Goal: Task Accomplishment & Management: Use online tool/utility

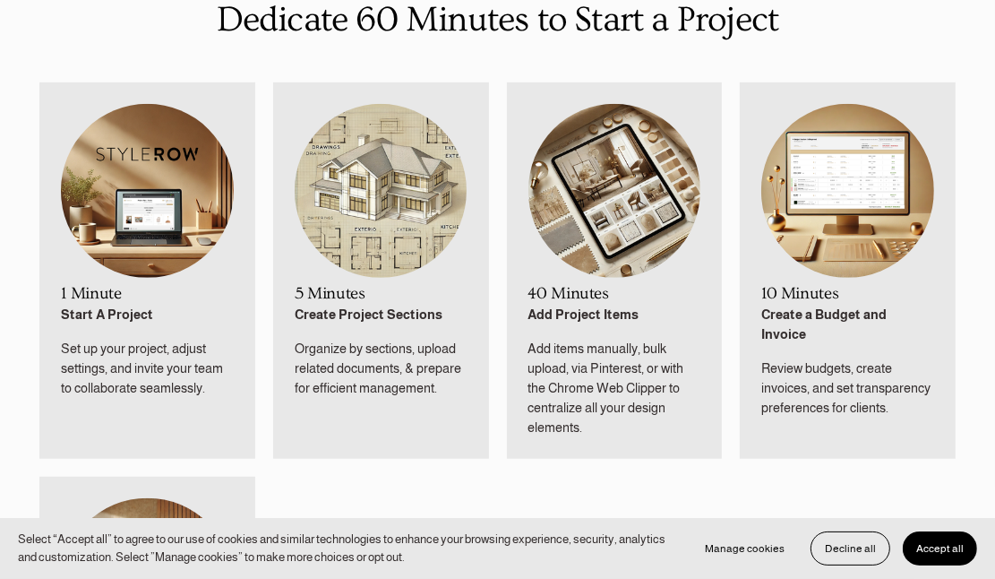
scroll to position [896, 0]
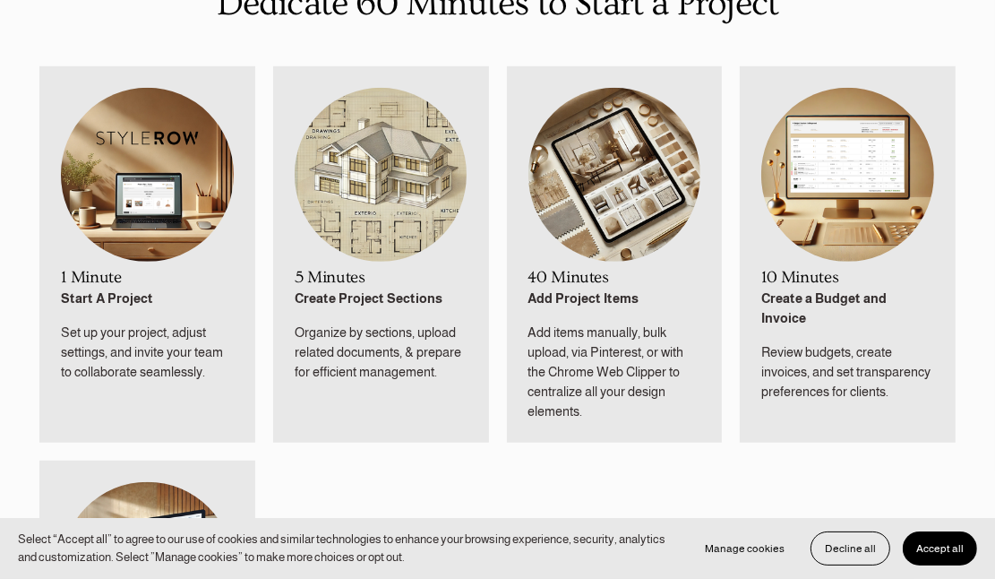
click at [938, 556] on button "Accept all" at bounding box center [940, 548] width 74 height 34
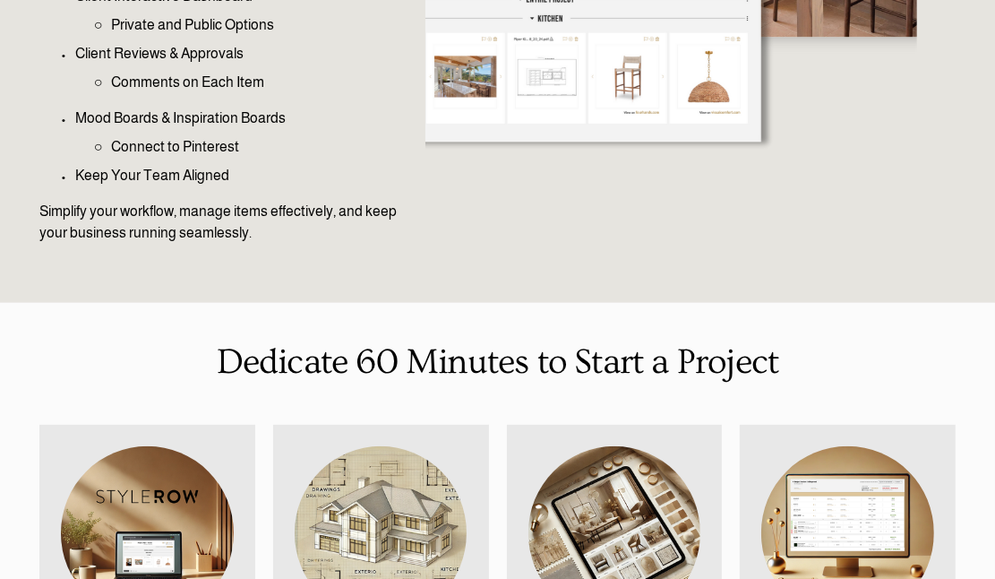
scroll to position [0, 0]
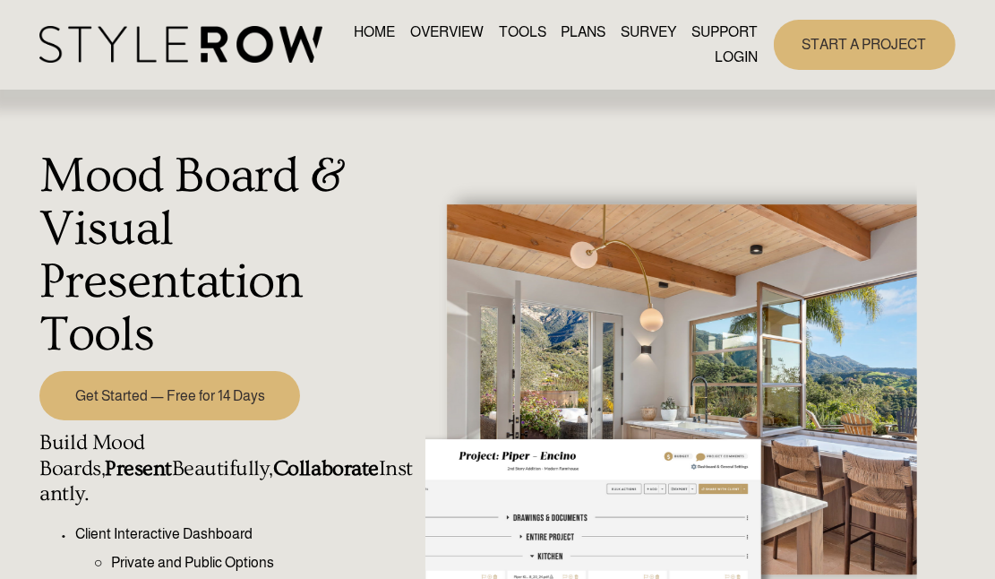
click at [731, 51] on link "LOGIN" at bounding box center [736, 57] width 43 height 24
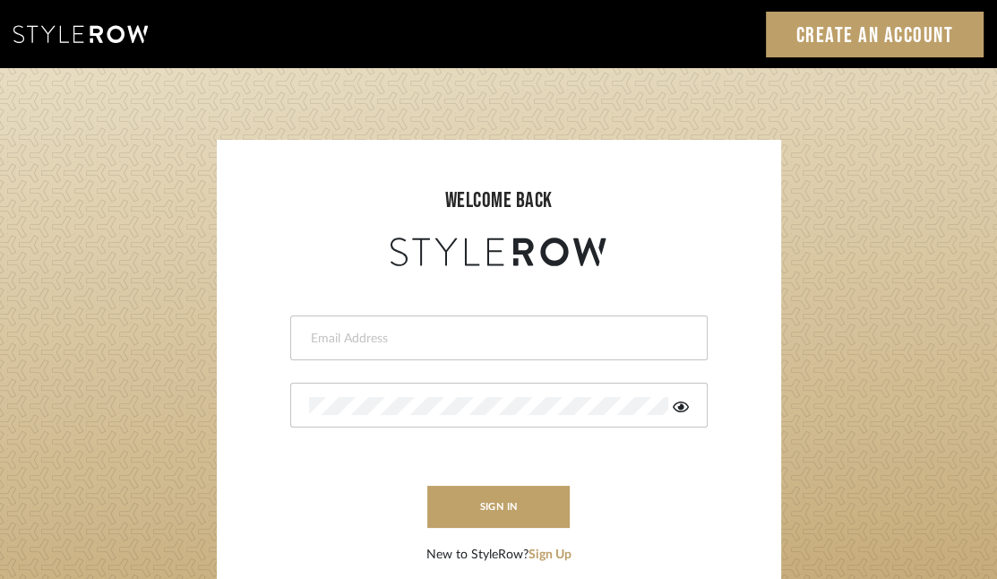
click at [321, 343] on input "email" at bounding box center [496, 339] width 375 height 18
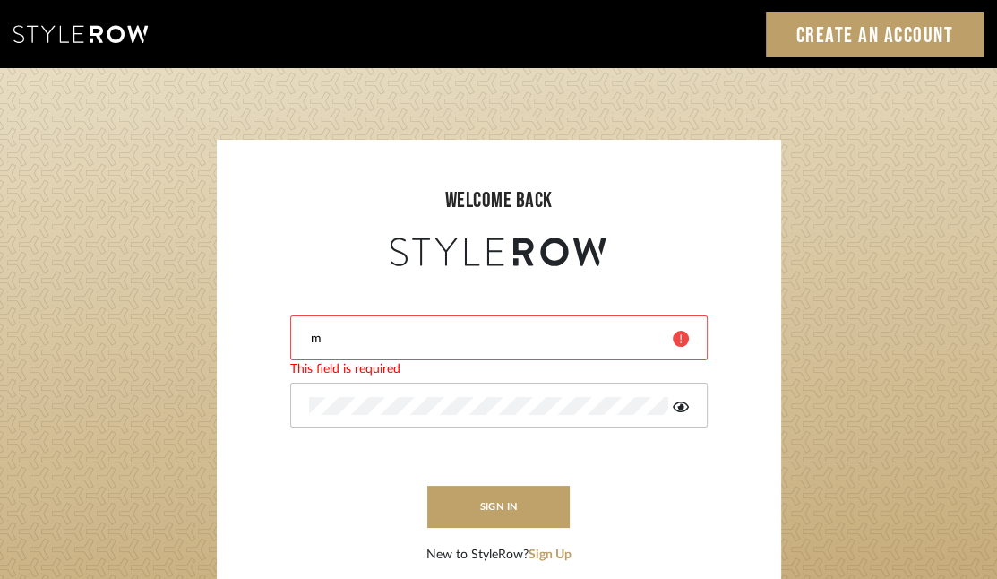
type input "Mikikodamasf@gmail.com"
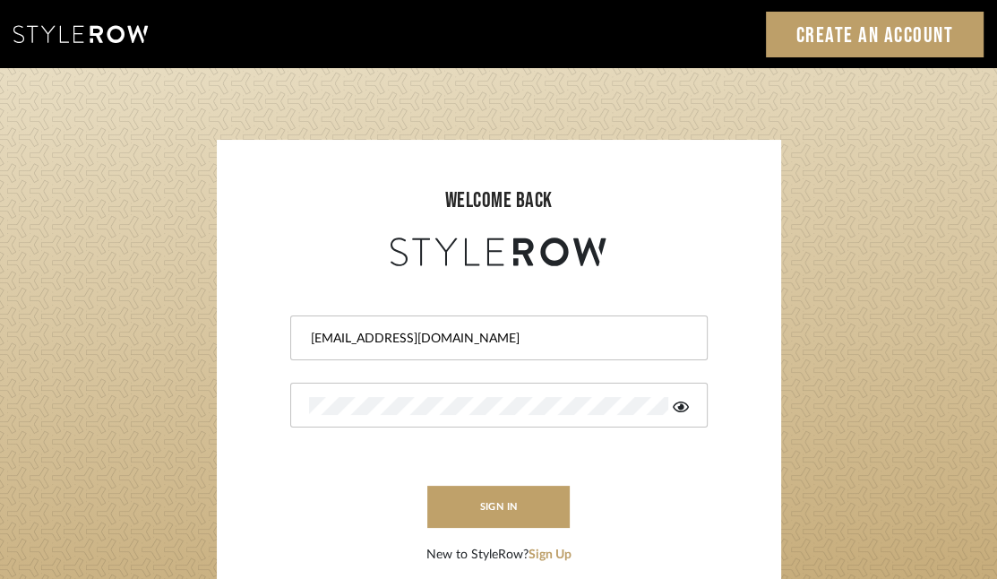
click at [391, 416] on div at bounding box center [498, 404] width 417 height 45
click at [476, 508] on button "sign in" at bounding box center [498, 506] width 143 height 42
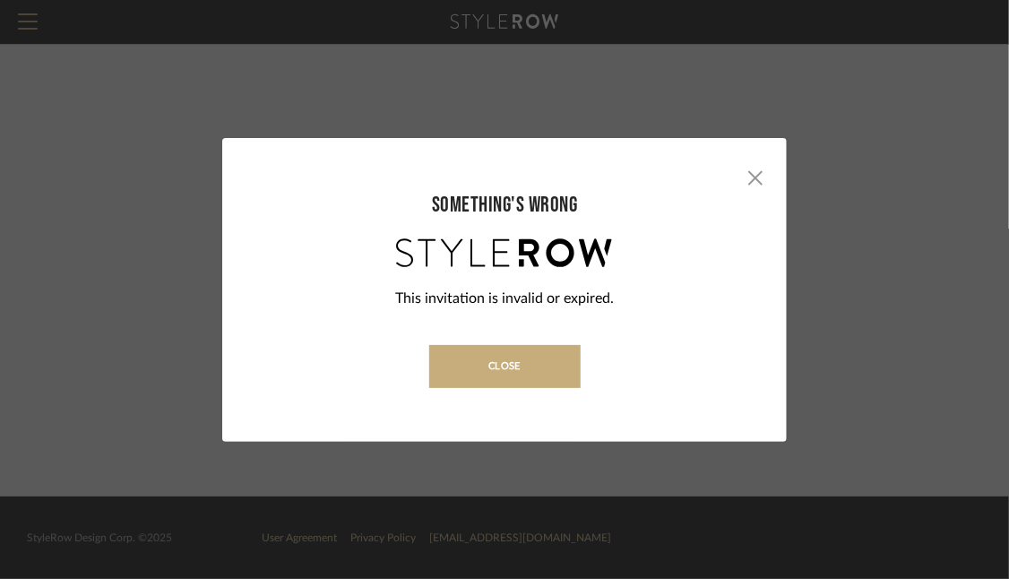
click at [525, 368] on button "Close" at bounding box center [504, 366] width 151 height 43
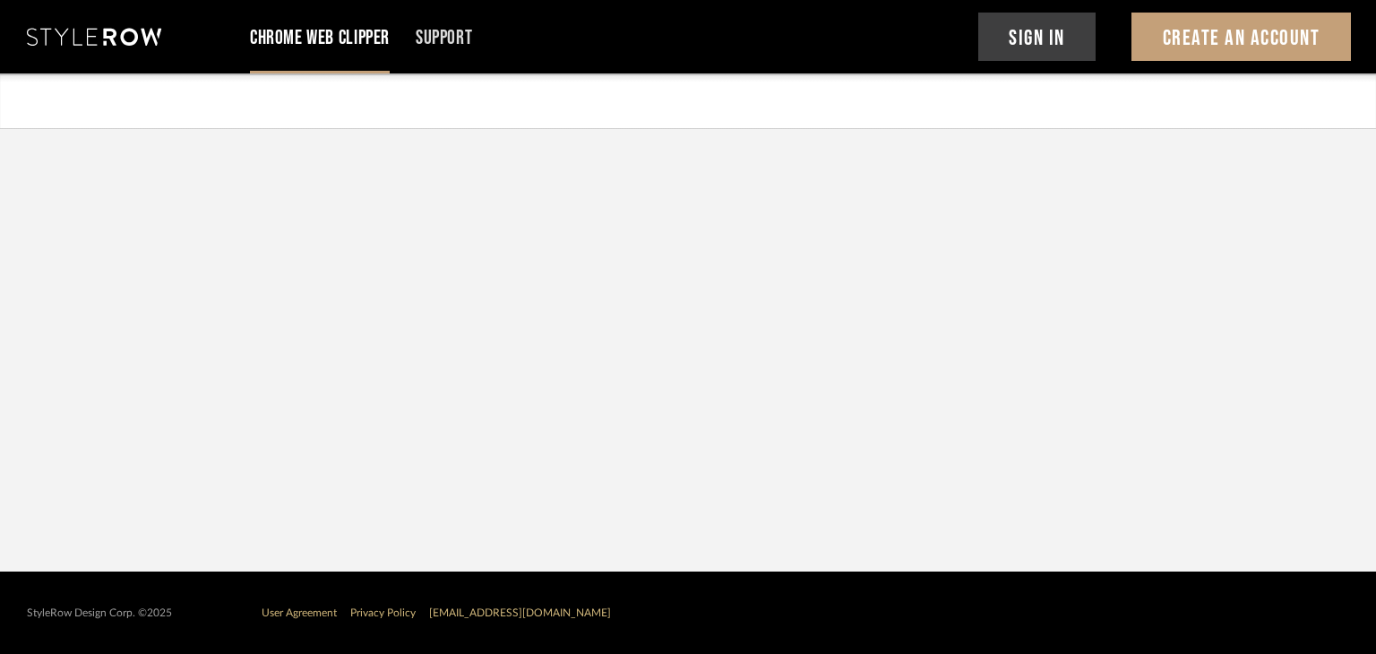
click at [316, 46] on link "Chrome Web Clipper" at bounding box center [320, 37] width 140 height 15
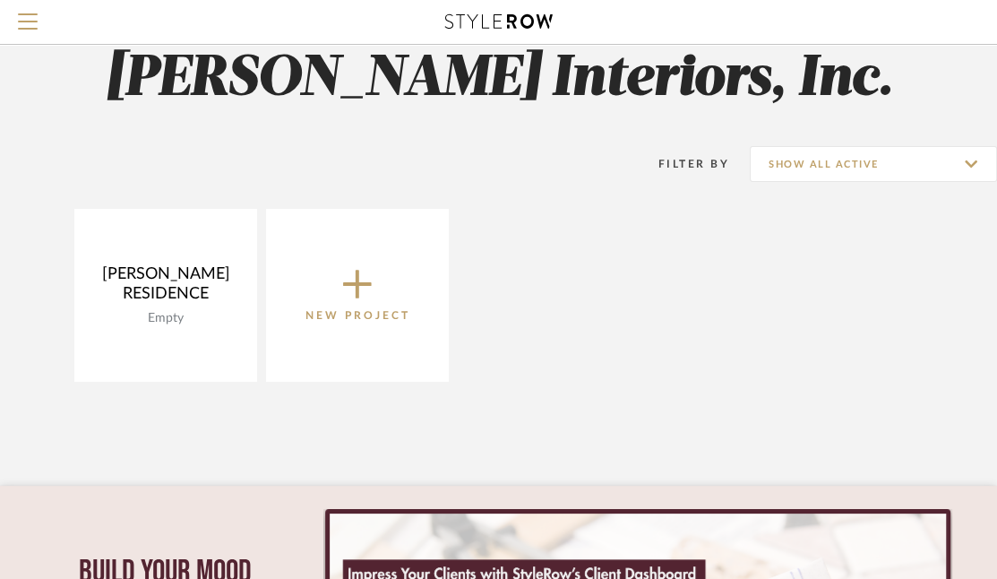
scroll to position [26, 0]
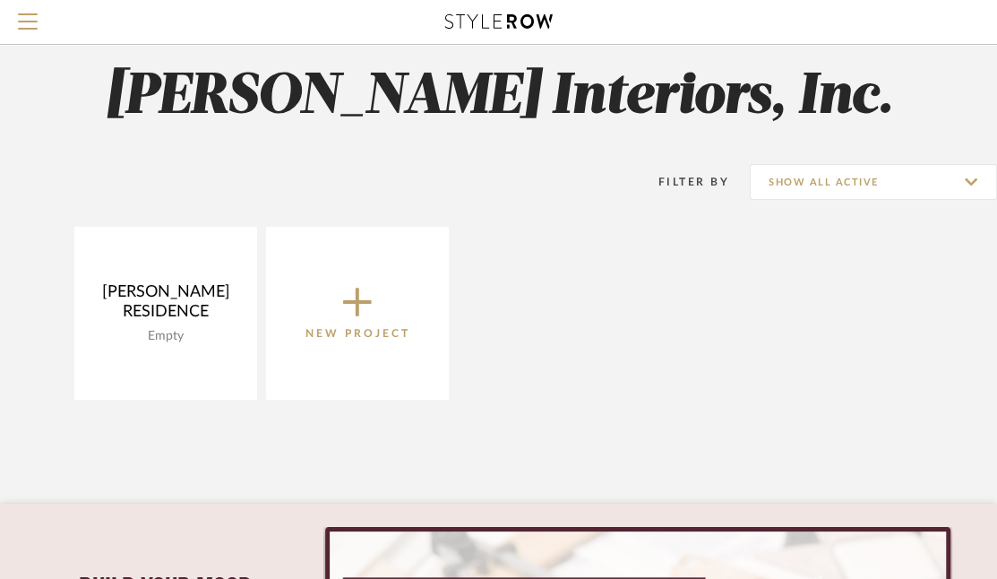
click at [358, 318] on icon at bounding box center [357, 302] width 29 height 38
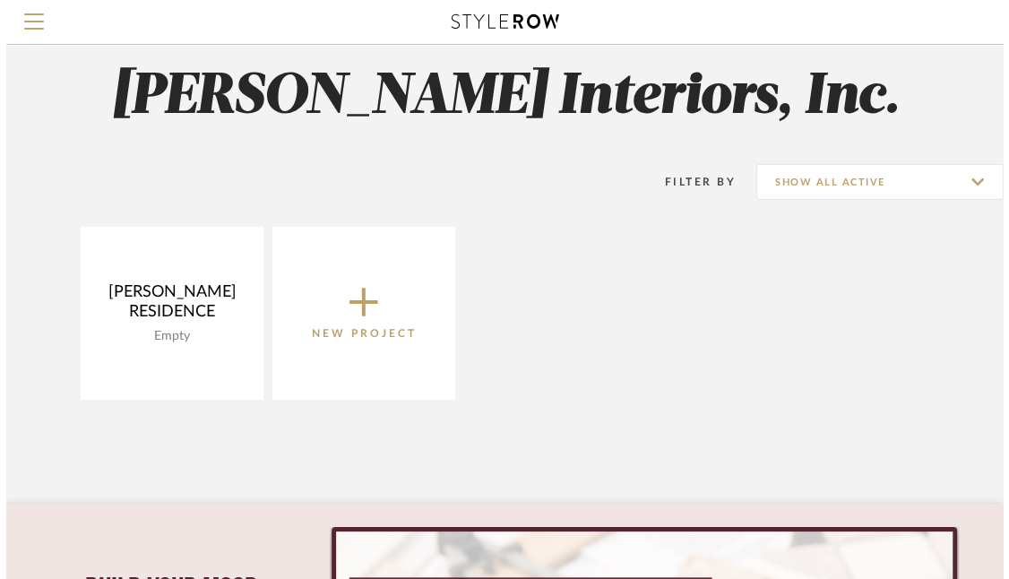
scroll to position [0, 0]
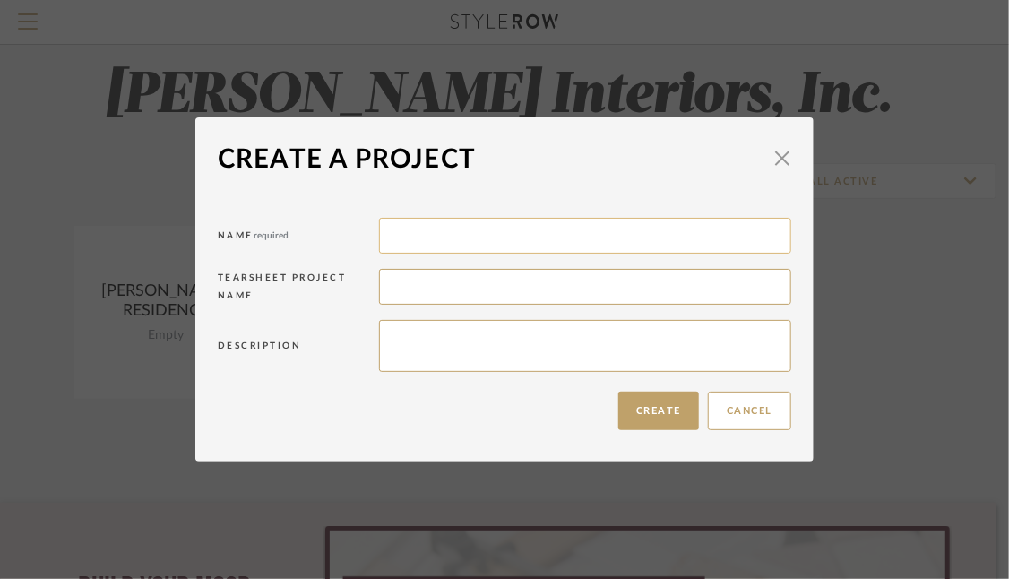
click at [397, 241] on input at bounding box center [585, 236] width 412 height 36
type input "Dianda"
click at [387, 284] on input at bounding box center [585, 287] width 412 height 36
type input "Alcove"
click at [451, 352] on textarea at bounding box center [585, 346] width 412 height 52
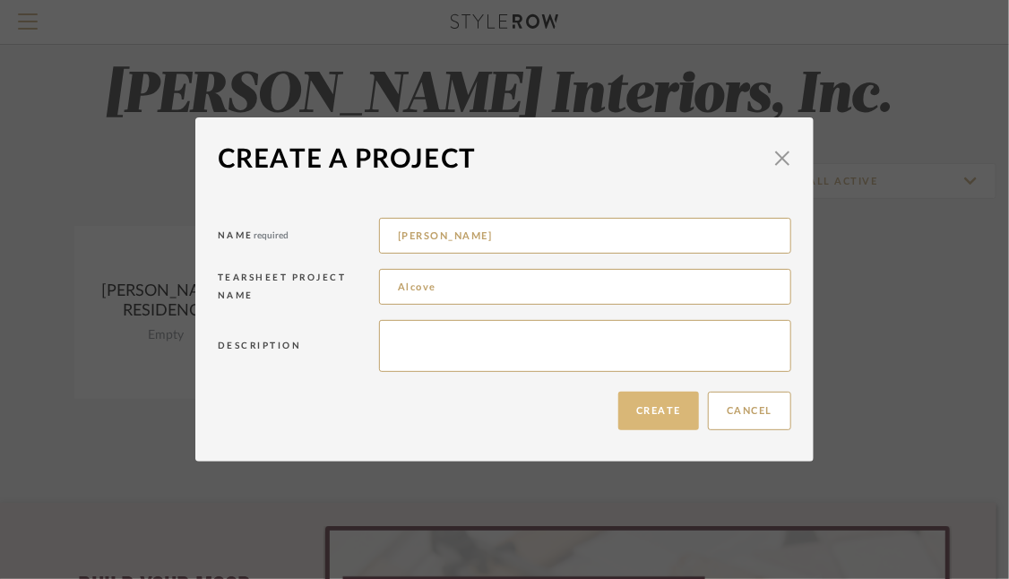
click at [652, 403] on button "Create" at bounding box center [658, 410] width 81 height 39
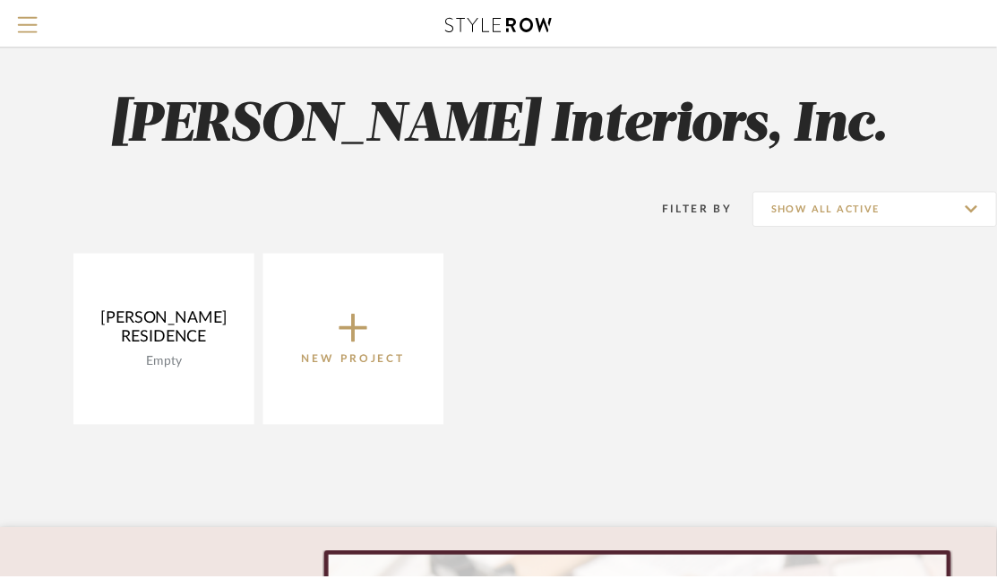
scroll to position [26, 0]
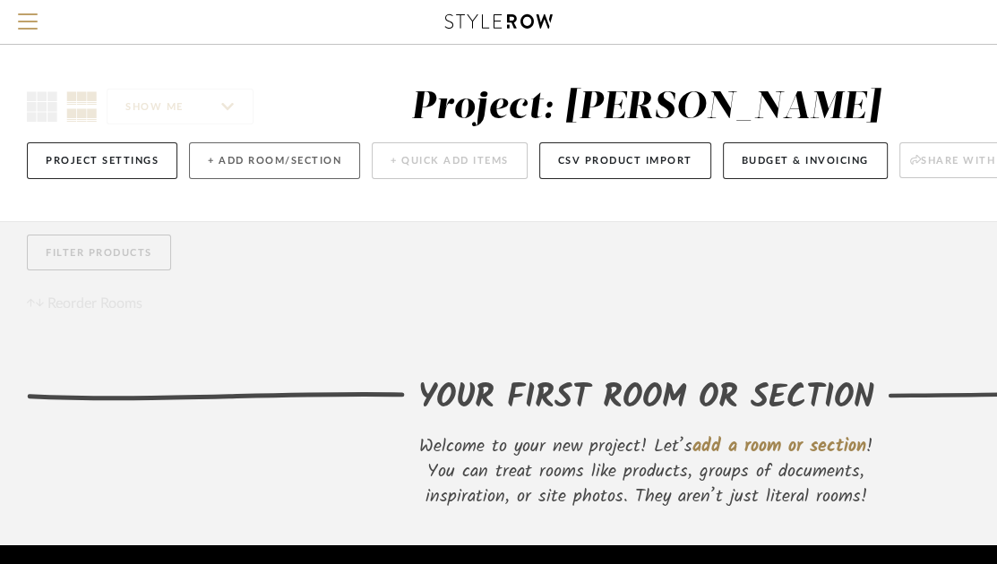
click at [232, 162] on button "+ Add Room/Section" at bounding box center [274, 160] width 171 height 37
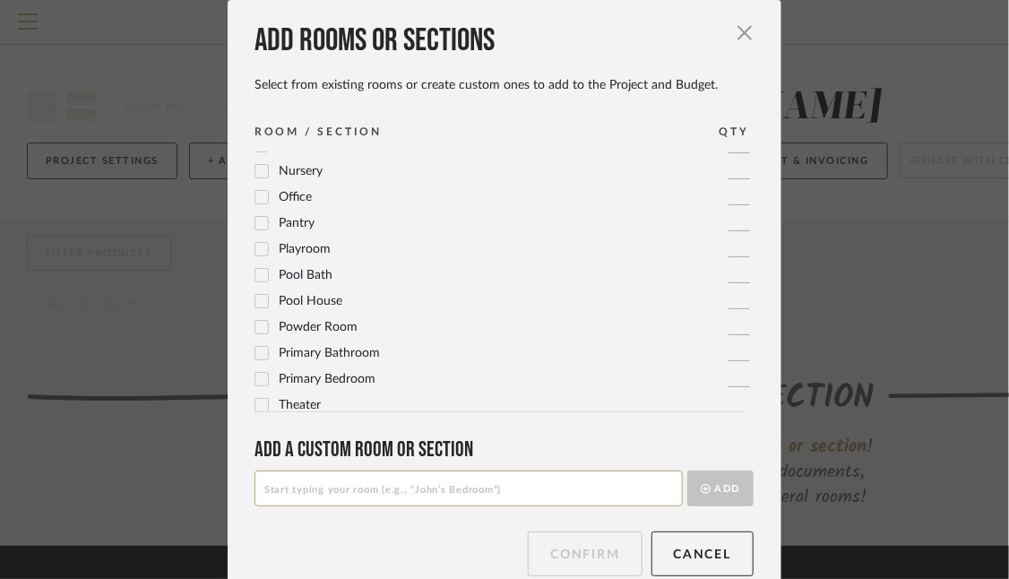
scroll to position [597, 0]
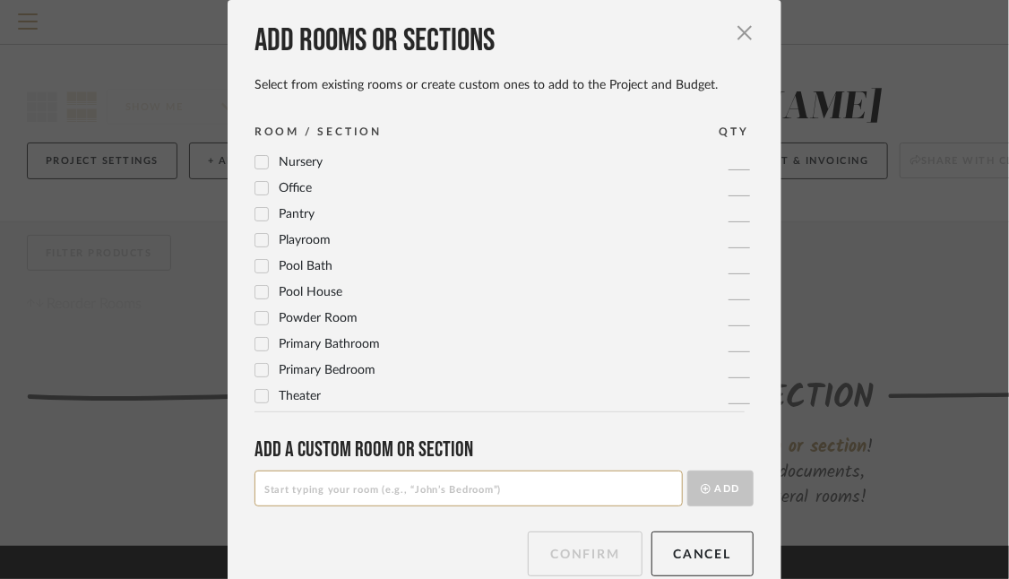
click at [348, 483] on input at bounding box center [468, 488] width 428 height 36
type input "Alcove"
click at [722, 495] on button "Add" at bounding box center [720, 488] width 66 height 36
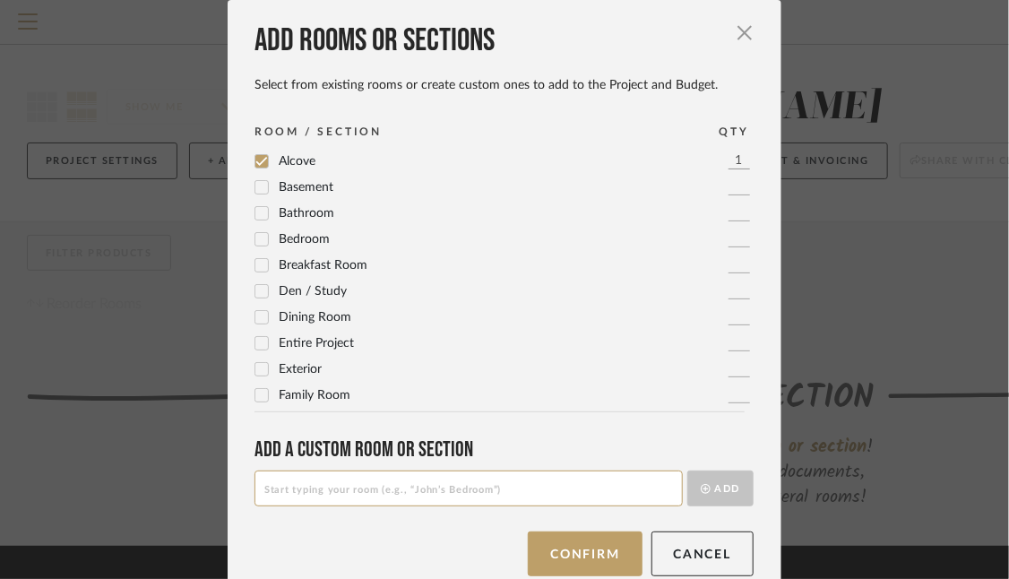
scroll to position [27, 0]
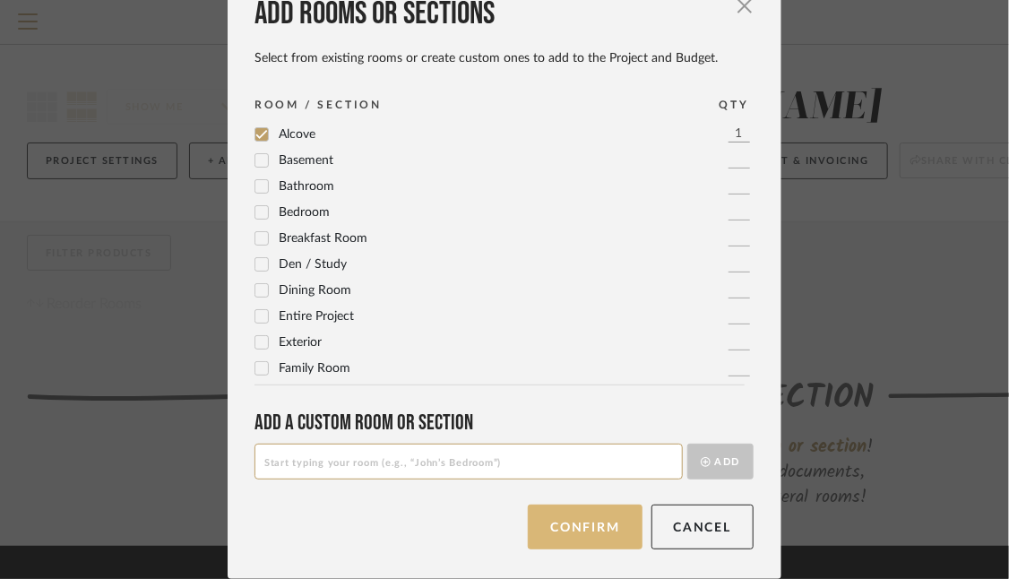
click at [580, 515] on button "Confirm" at bounding box center [585, 526] width 114 height 45
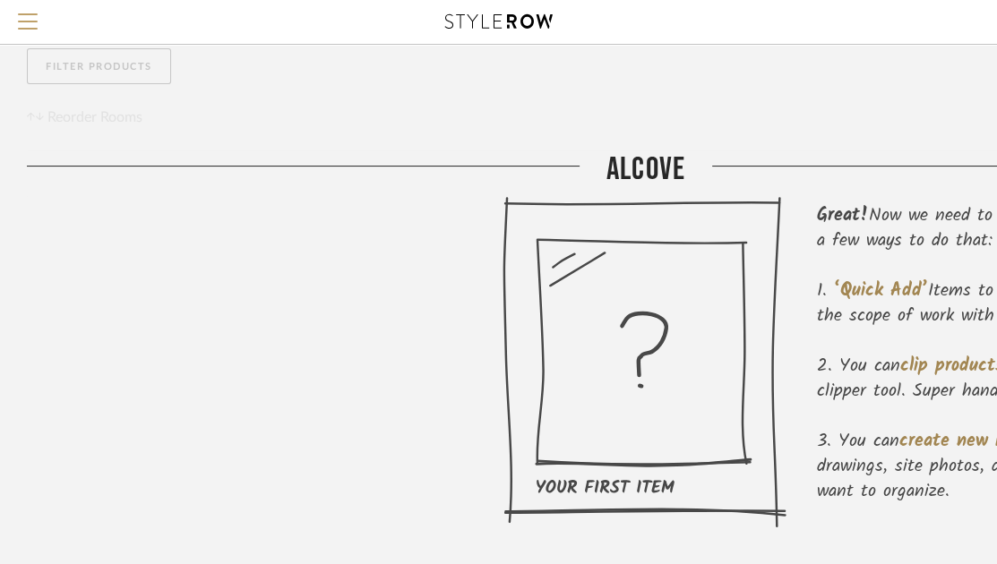
scroll to position [224, 0]
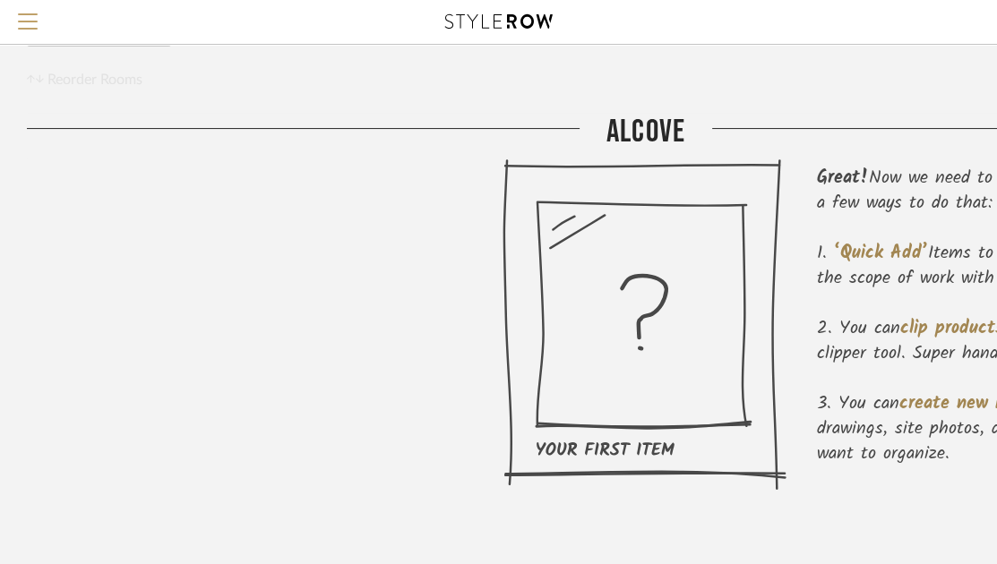
click at [647, 406] on icon at bounding box center [644, 325] width 284 height 332
